Goal: Information Seeking & Learning: Learn about a topic

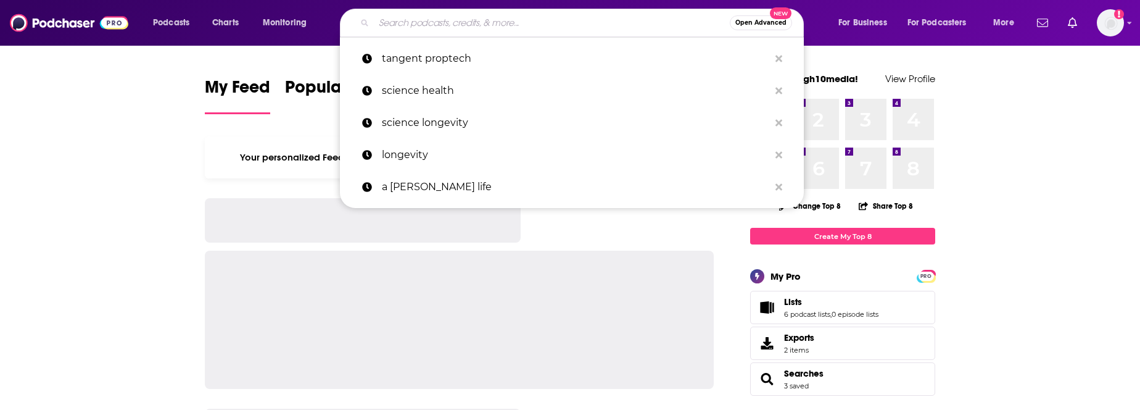
click at [540, 31] on input "Search podcasts, credits, & more..." at bounding box center [552, 23] width 356 height 20
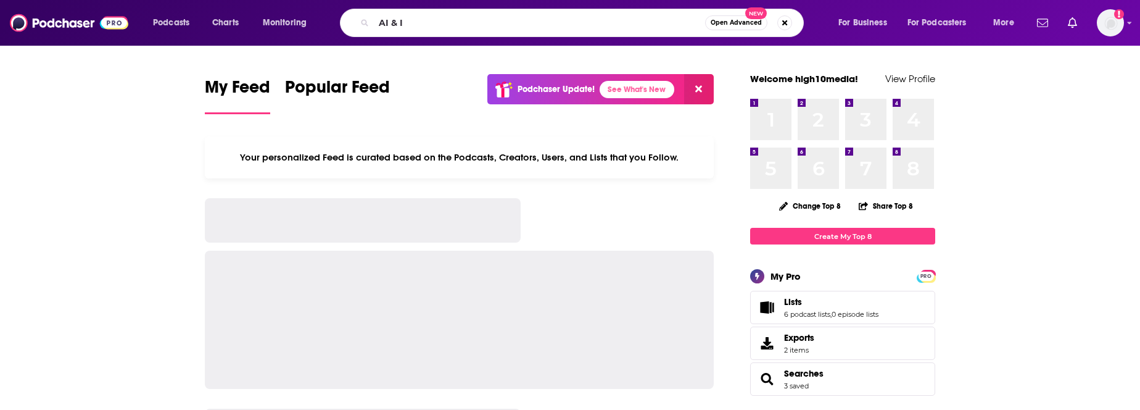
type input "AI & I"
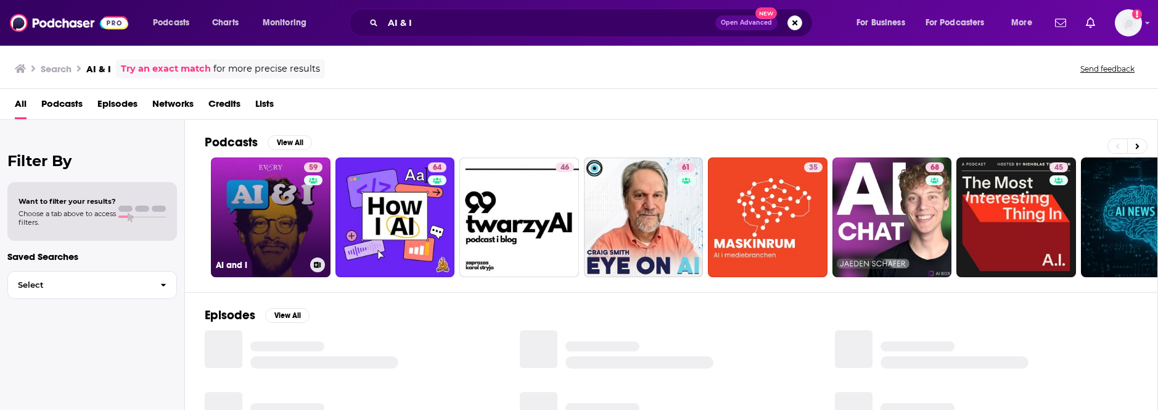
click at [294, 214] on link "59 AI and I" at bounding box center [271, 217] width 120 height 120
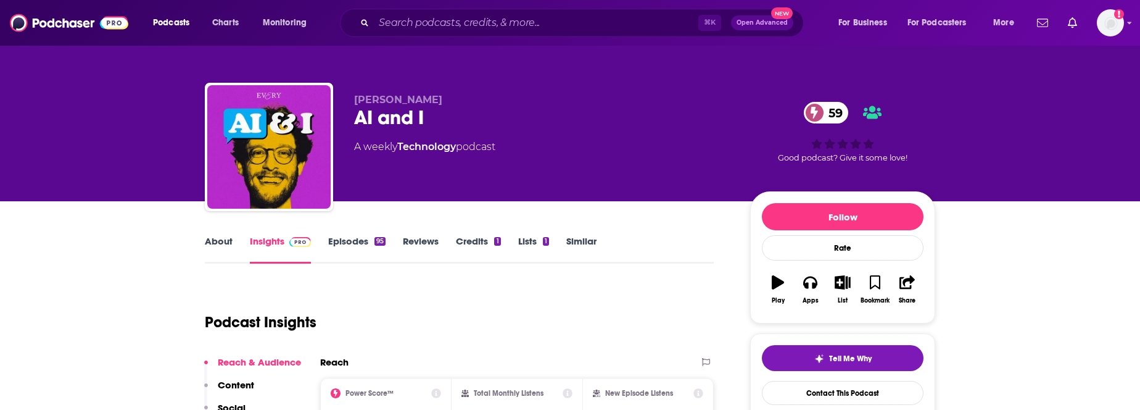
click at [216, 242] on link "About" at bounding box center [219, 249] width 28 height 28
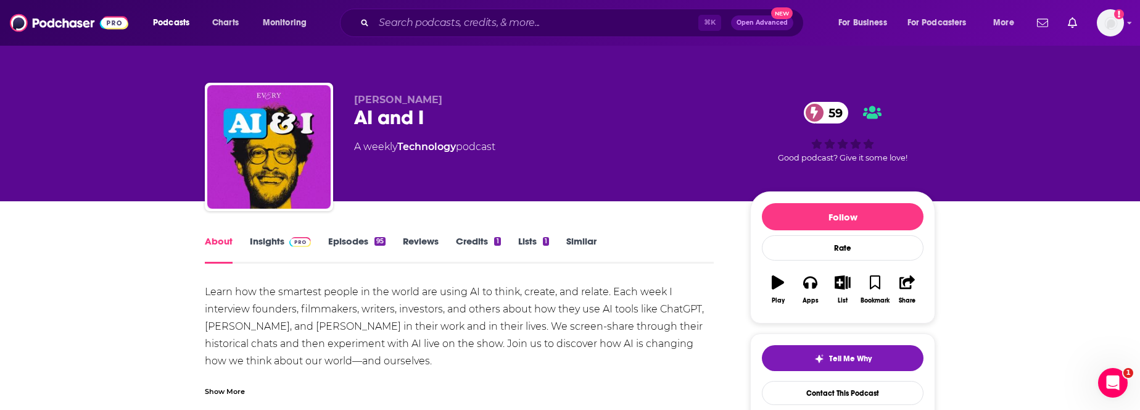
click at [590, 243] on link "Similar" at bounding box center [581, 249] width 30 height 28
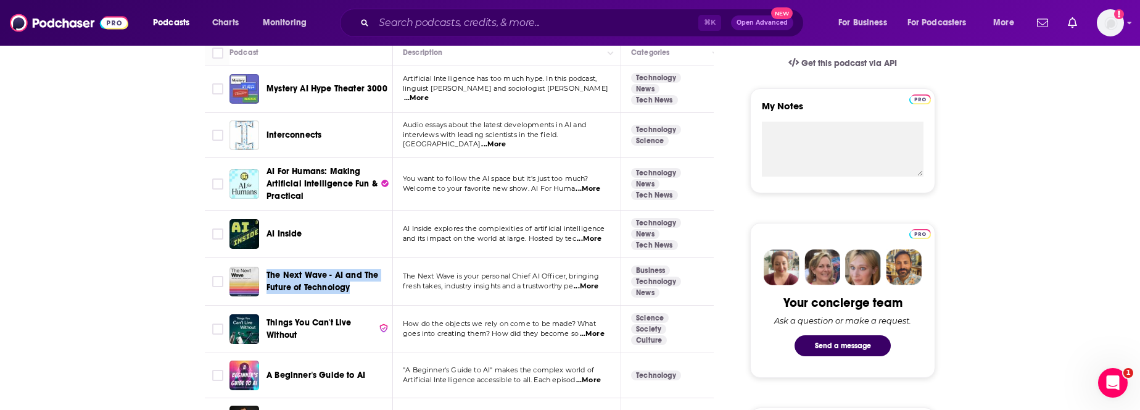
scroll to position [404, 0]
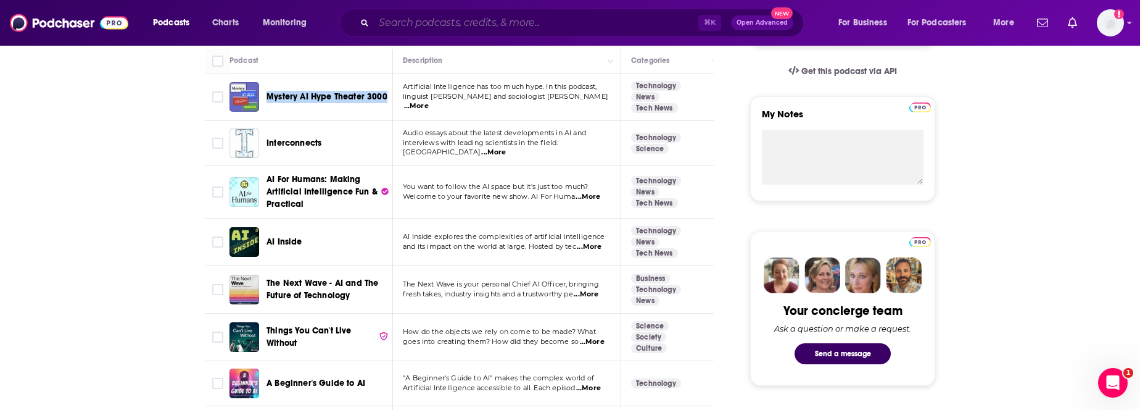
click at [435, 21] on input "Search podcasts, credits, & more..." at bounding box center [536, 23] width 324 height 20
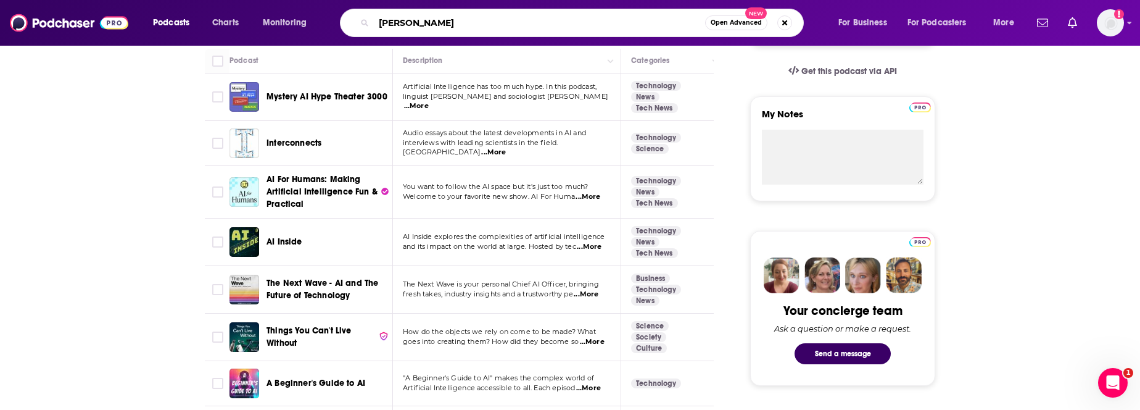
type input "[PERSON_NAME]"
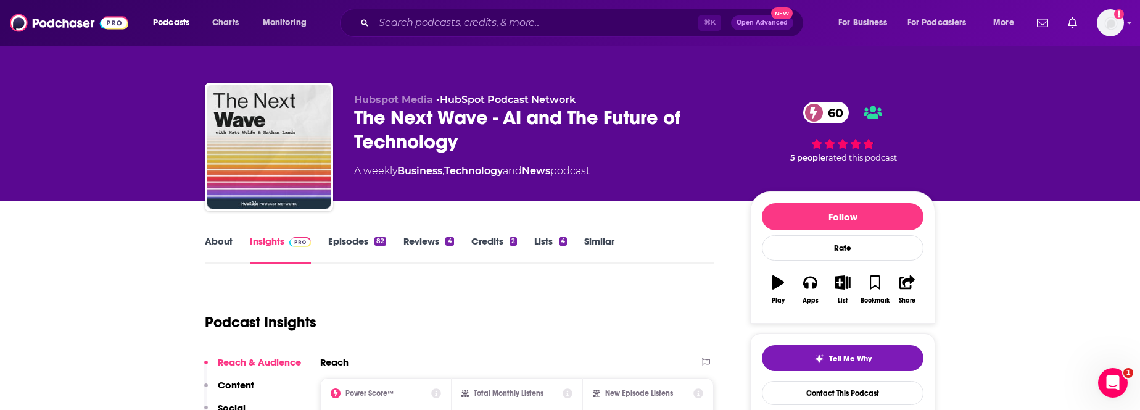
click at [227, 248] on link "About" at bounding box center [219, 249] width 28 height 28
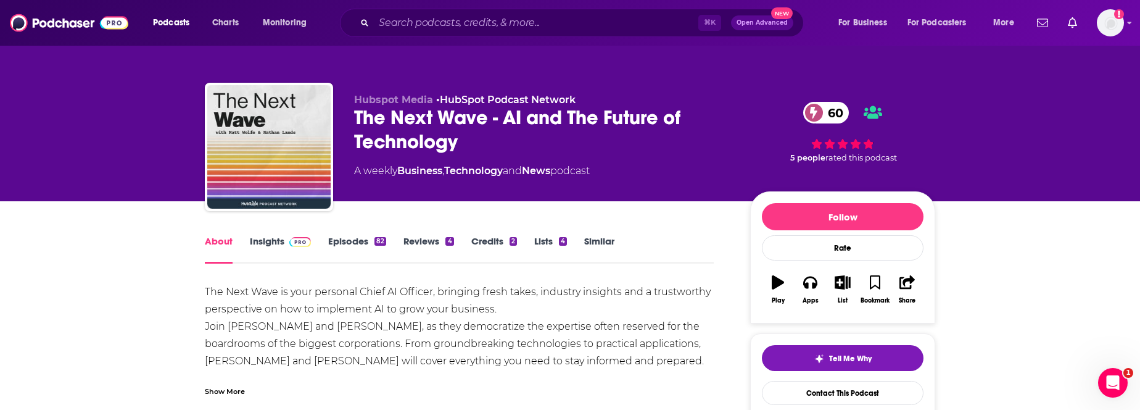
click at [353, 236] on link "Episodes 82" at bounding box center [357, 249] width 58 height 28
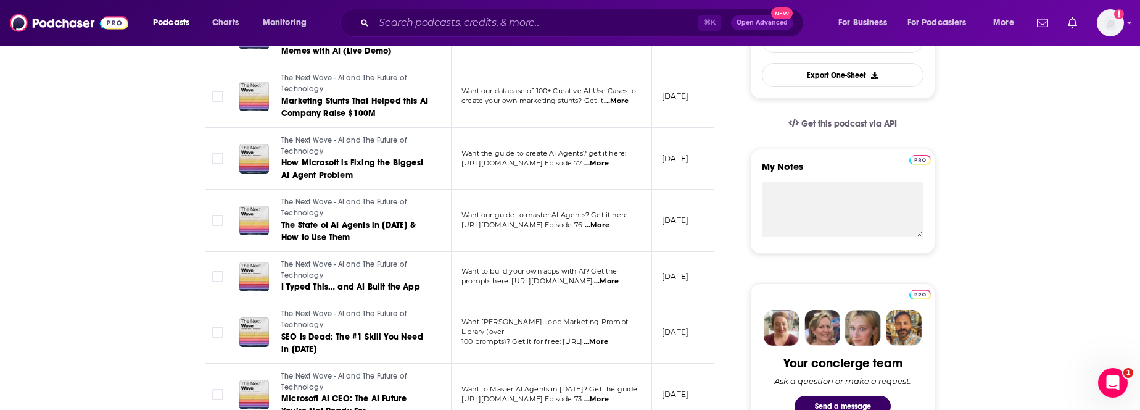
scroll to position [393, 0]
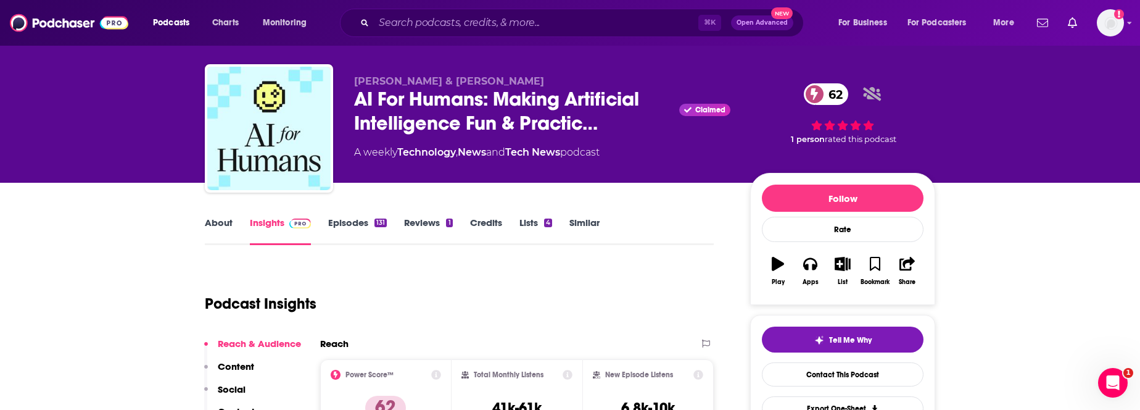
scroll to position [41, 0]
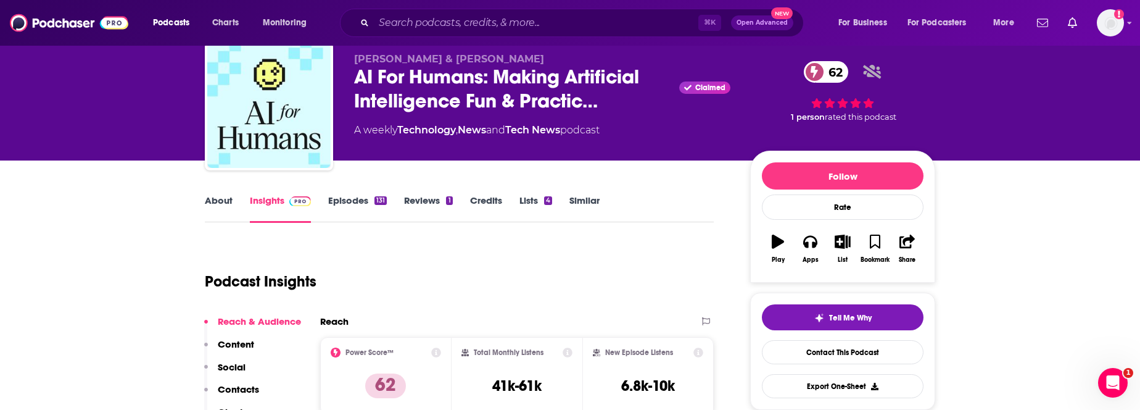
click at [207, 208] on link "About" at bounding box center [219, 208] width 28 height 28
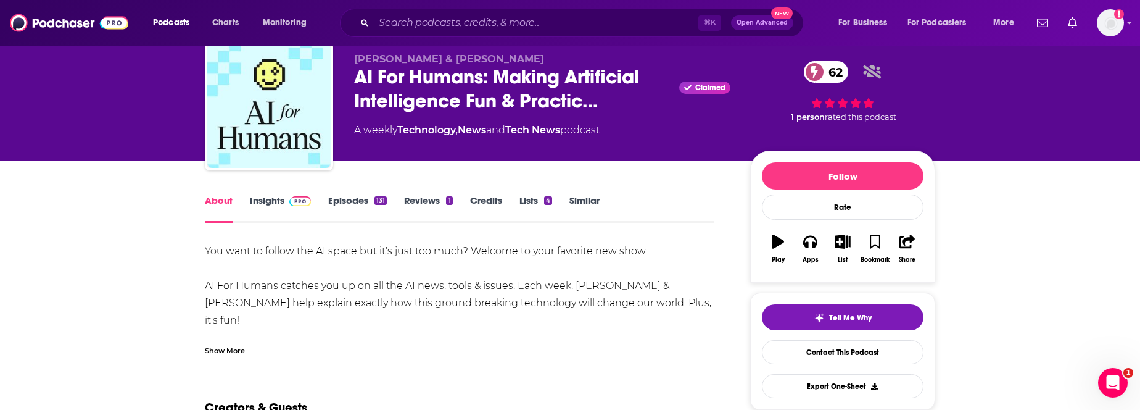
scroll to position [41, 0]
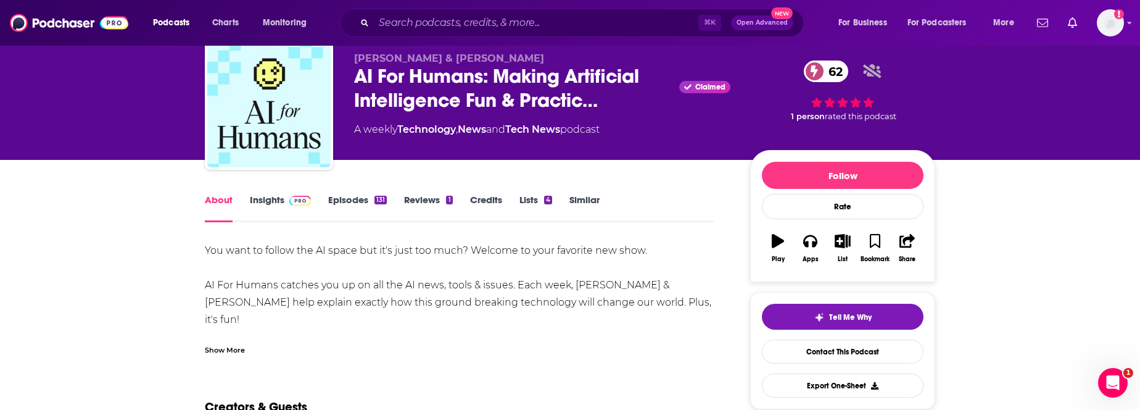
click at [435, 201] on link "Reviews 1" at bounding box center [428, 208] width 48 height 28
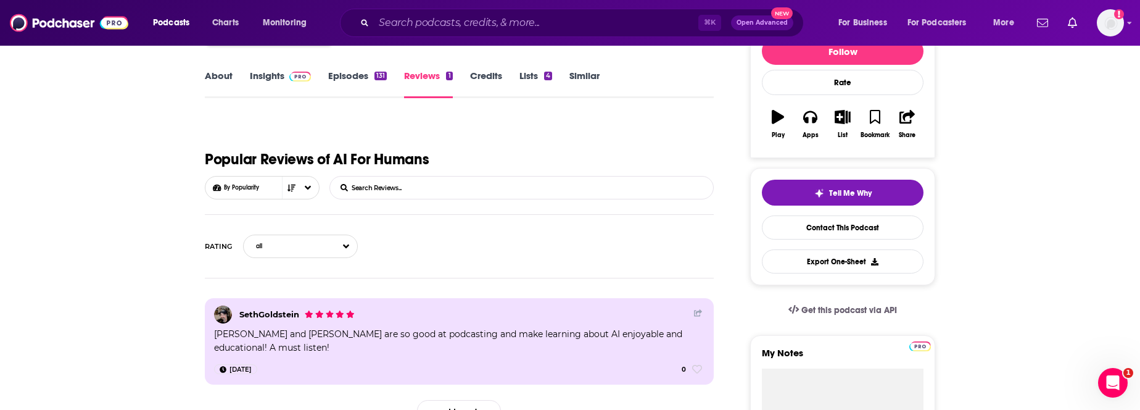
scroll to position [173, 0]
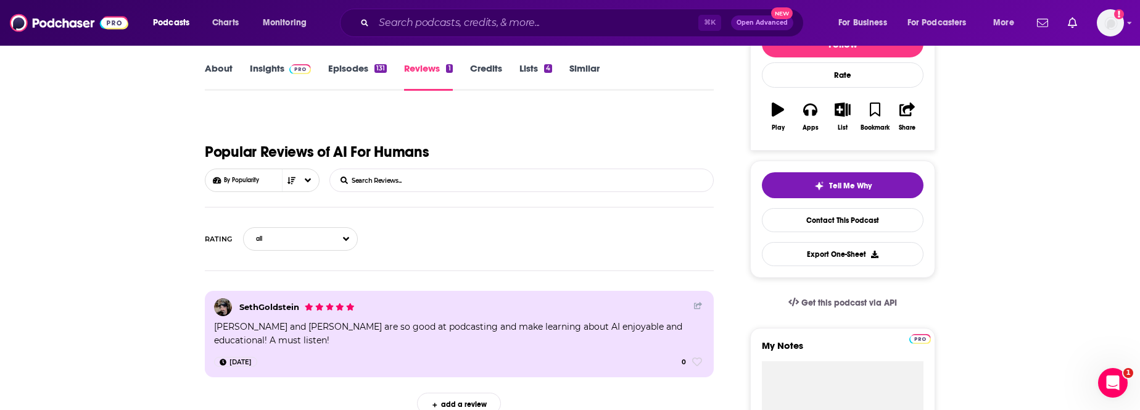
click at [351, 68] on link "Episodes 131" at bounding box center [357, 76] width 59 height 28
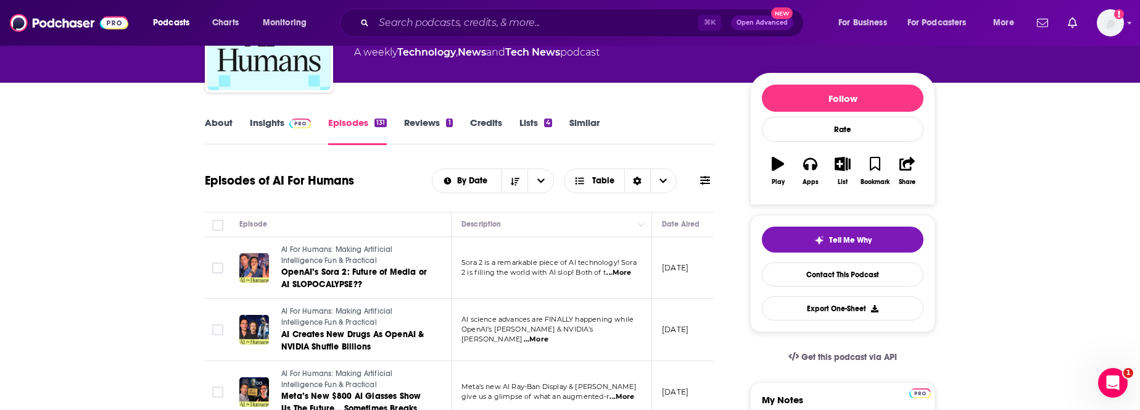
scroll to position [119, 0]
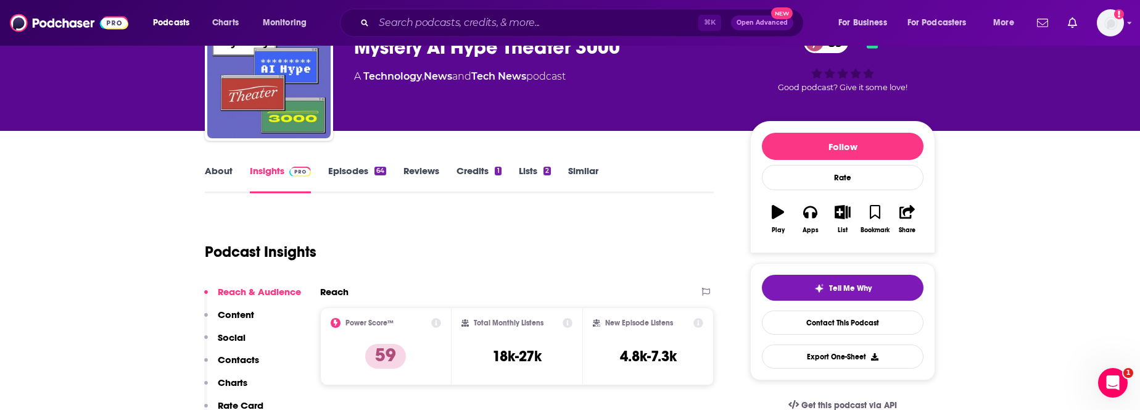
scroll to position [73, 0]
